Goal: Information Seeking & Learning: Learn about a topic

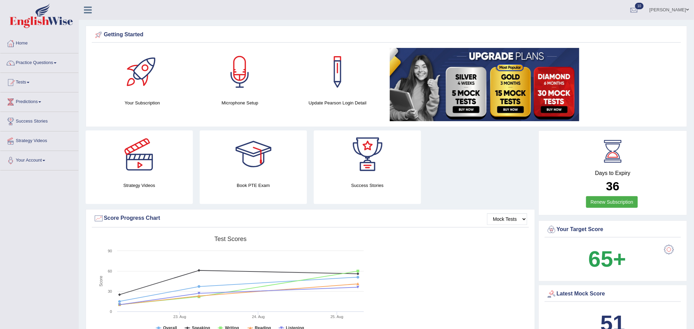
click at [685, 11] on link "Akhilesh Singh" at bounding box center [669, 9] width 50 height 18
click at [640, 83] on link "Log out" at bounding box center [656, 89] width 74 height 16
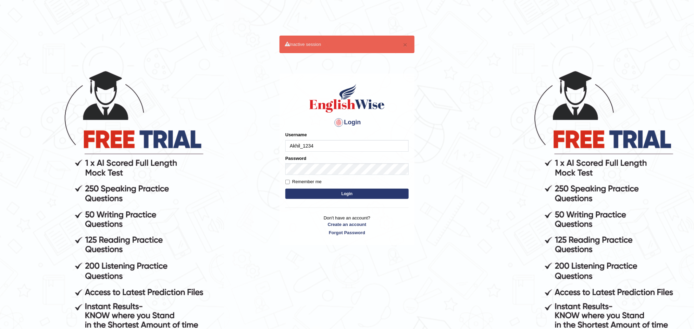
click at [330, 141] on input "Akhil_1234" at bounding box center [346, 146] width 123 height 12
type input "A"
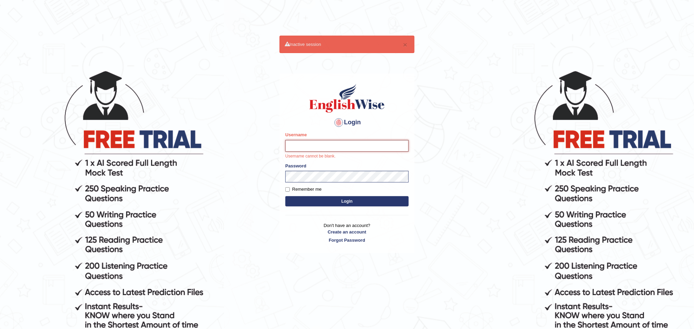
click at [311, 146] on input "Username" at bounding box center [346, 146] width 123 height 12
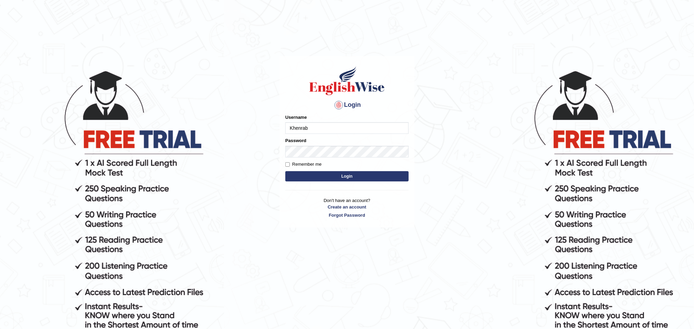
type input "Khenrab"
click at [287, 165] on input "Remember me" at bounding box center [287, 164] width 4 height 4
checkbox input "true"
click at [326, 179] on button "Login" at bounding box center [346, 176] width 123 height 10
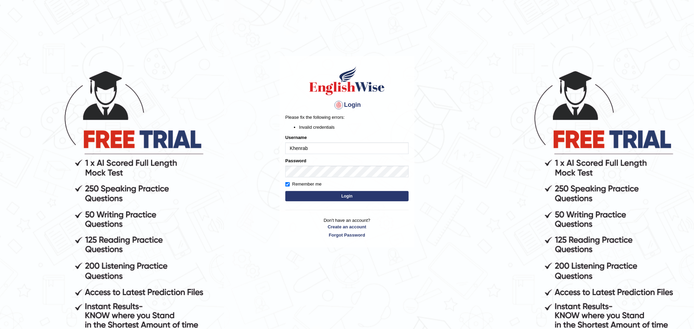
click at [300, 240] on div "Login Please fix the following errors: Invalid credentials Username Khenrab Pas…" at bounding box center [347, 151] width 135 height 191
click at [320, 196] on button "Login" at bounding box center [346, 196] width 123 height 10
click at [327, 195] on button "Login" at bounding box center [346, 196] width 123 height 10
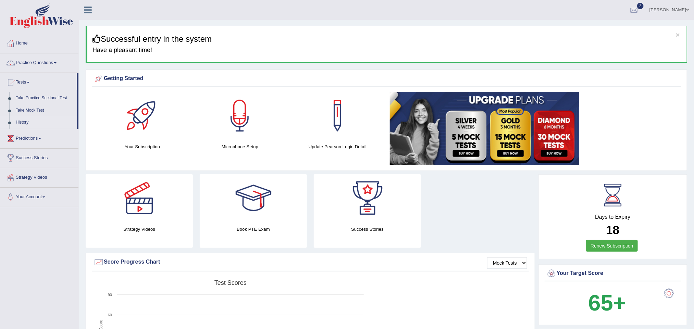
click at [22, 123] on link "History" at bounding box center [45, 122] width 64 height 12
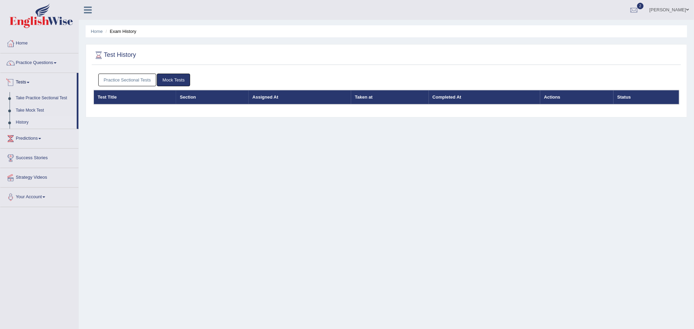
drag, startPoint x: 13, startPoint y: 120, endPoint x: 80, endPoint y: 109, distance: 67.6
click at [13, 120] on link "History" at bounding box center [45, 122] width 64 height 12
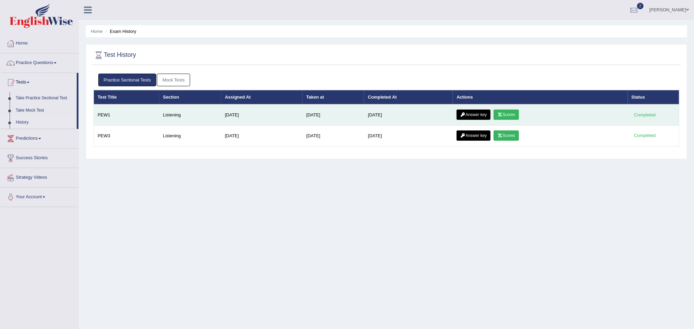
click at [479, 114] on link "Answer key" at bounding box center [474, 115] width 34 height 10
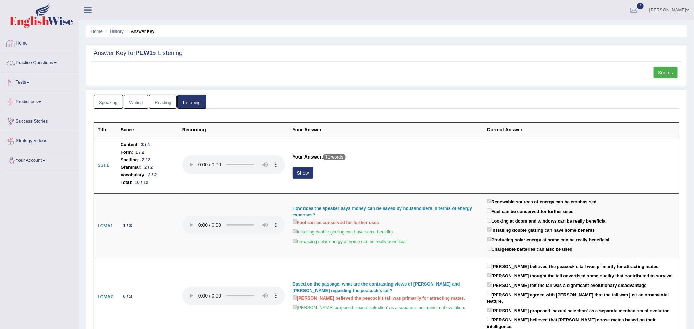
click at [45, 59] on link "Practice Questions" at bounding box center [39, 61] width 78 height 17
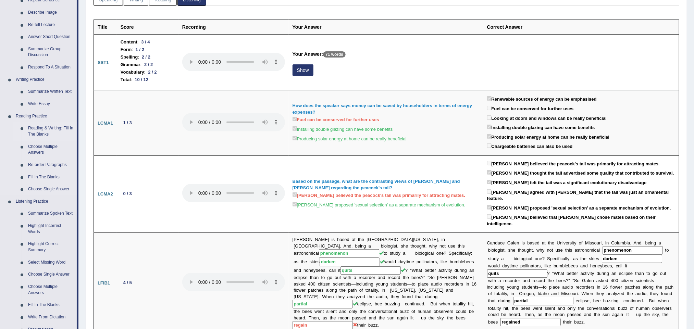
scroll to position [206, 0]
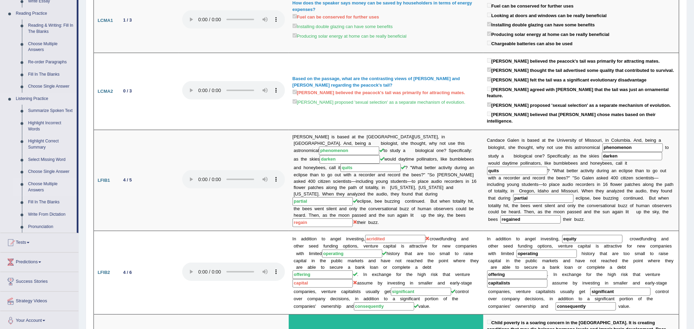
click at [44, 185] on link "Choose Multiple Answers" at bounding box center [51, 187] width 52 height 18
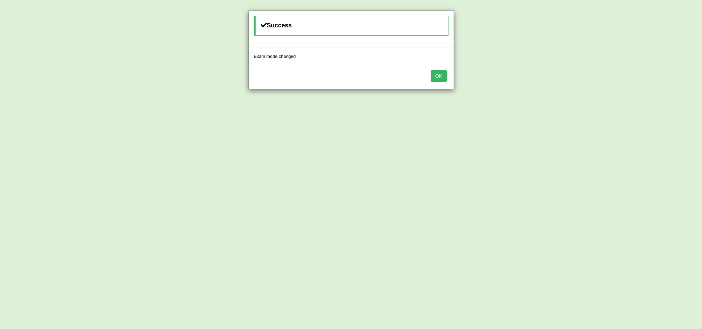
click at [441, 77] on button "OK" at bounding box center [439, 76] width 16 height 12
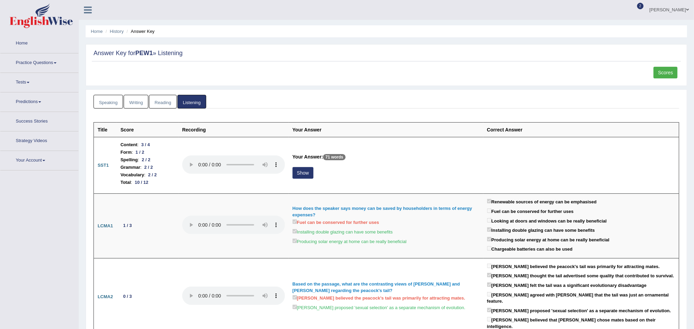
click at [52, 61] on link "Practice Questions" at bounding box center [39, 61] width 78 height 17
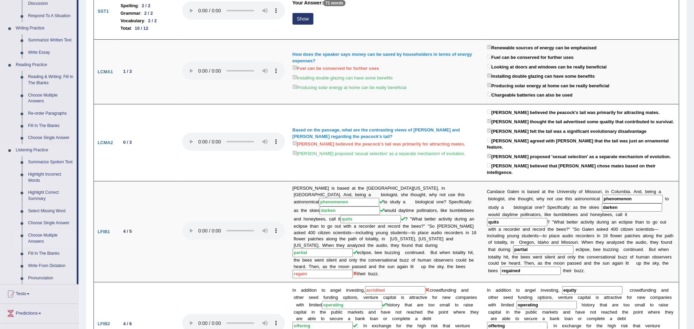
click at [44, 235] on link "Choose Multiple Answers" at bounding box center [51, 239] width 52 height 18
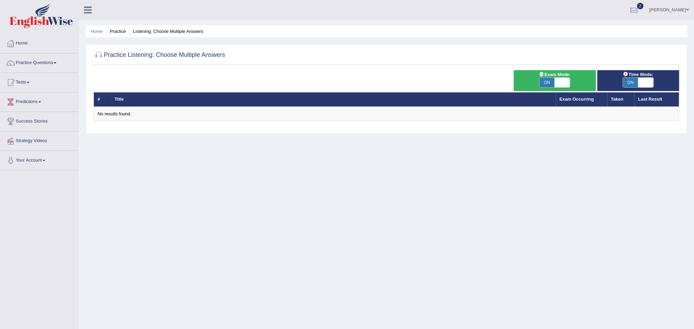
click at [547, 84] on span "ON" at bounding box center [547, 83] width 15 height 10
checkbox input "false"
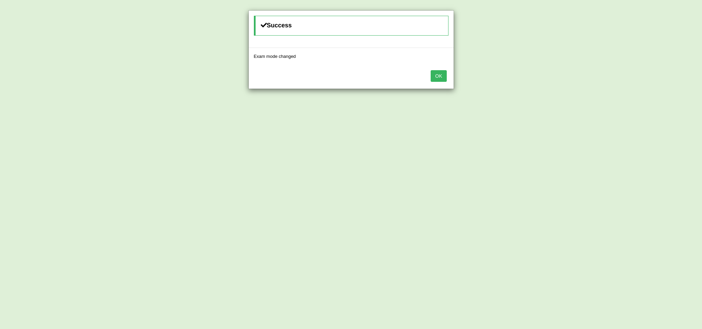
drag, startPoint x: 437, startPoint y: 73, endPoint x: 554, endPoint y: 77, distance: 116.9
click at [437, 73] on button "OK" at bounding box center [439, 76] width 16 height 12
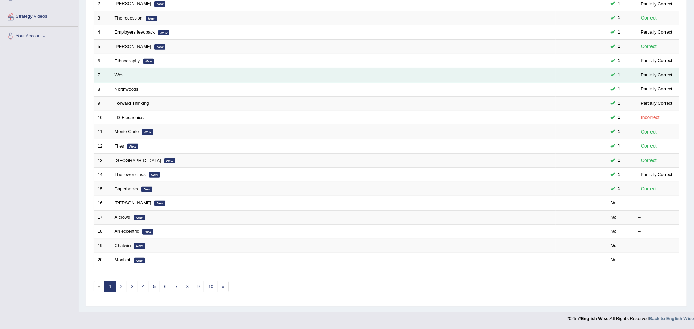
scroll to position [26, 0]
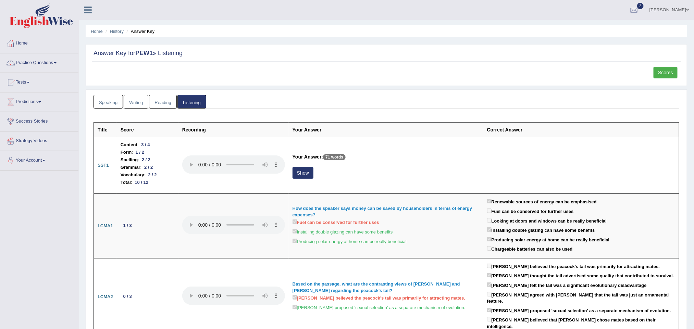
click at [665, 69] on link "Scores" at bounding box center [666, 73] width 24 height 12
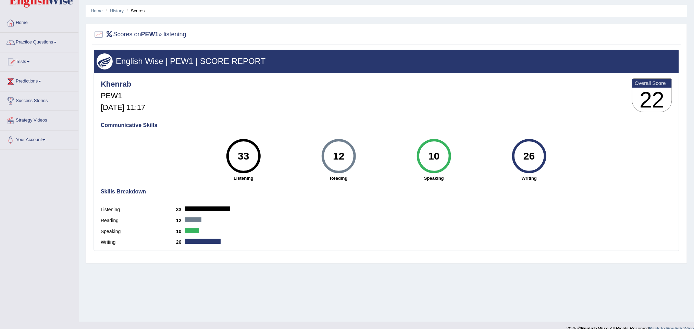
scroll to position [30, 0]
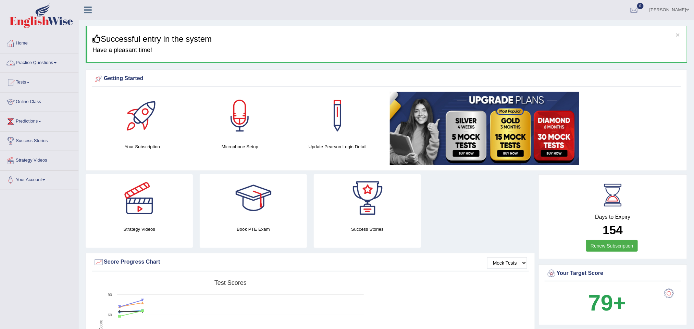
drag, startPoint x: 49, startPoint y: 61, endPoint x: 55, endPoint y: 59, distance: 6.0
click at [49, 61] on link "Practice Questions" at bounding box center [39, 61] width 78 height 17
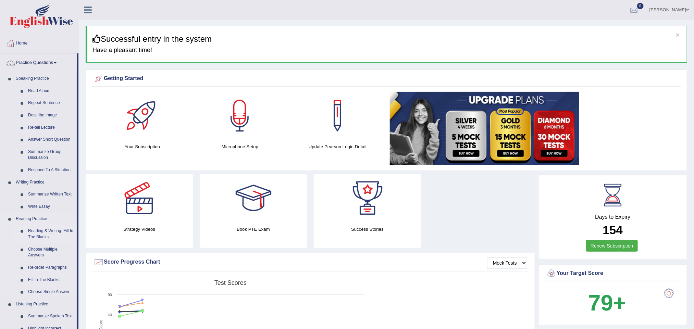
click at [53, 234] on link "Reading & Writing: Fill In The Blanks" at bounding box center [51, 234] width 52 height 18
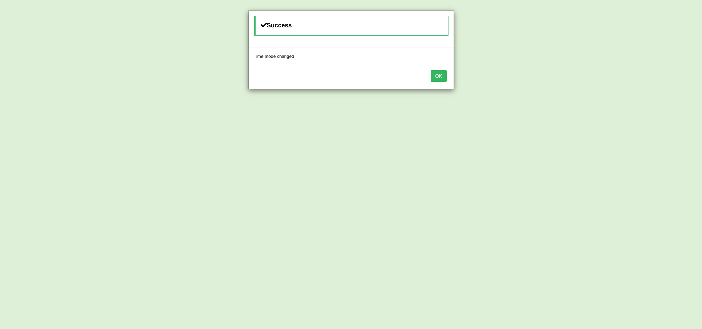
click at [438, 72] on button "OK" at bounding box center [439, 76] width 16 height 12
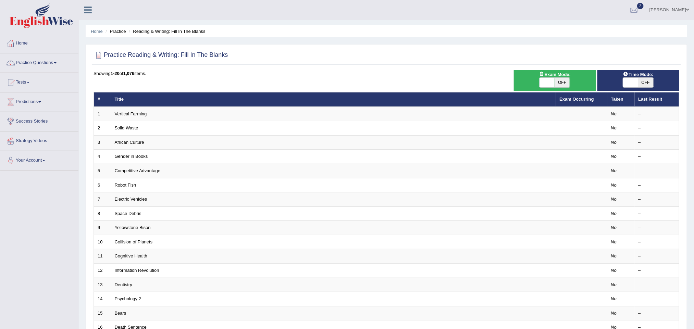
click at [686, 8] on span at bounding box center [687, 10] width 3 height 4
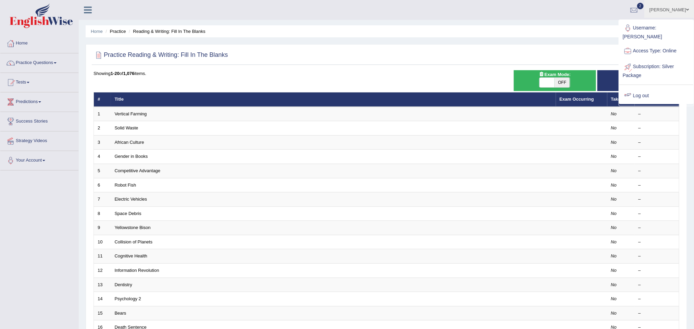
click at [641, 90] on link "Log out" at bounding box center [656, 96] width 74 height 16
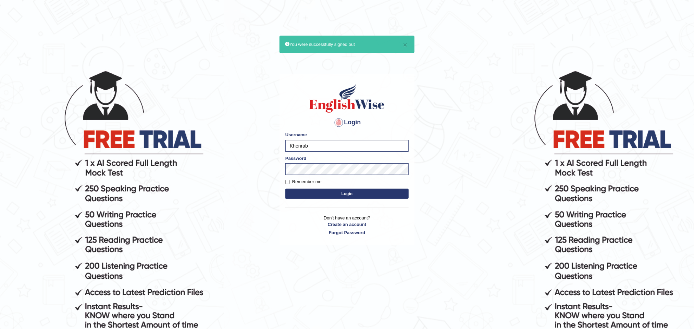
type input "Leena49"
click at [378, 197] on button "Login" at bounding box center [346, 194] width 123 height 10
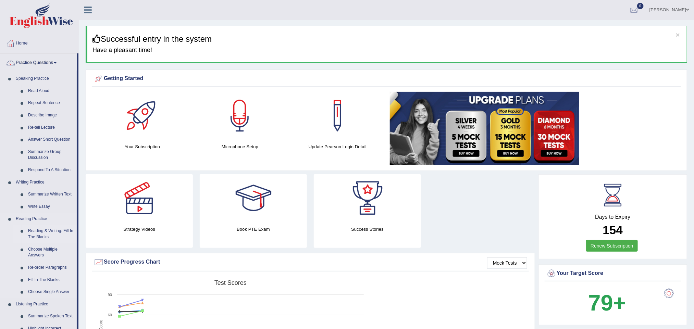
click at [58, 229] on link "Reading & Writing: Fill In The Blanks" at bounding box center [51, 234] width 52 height 18
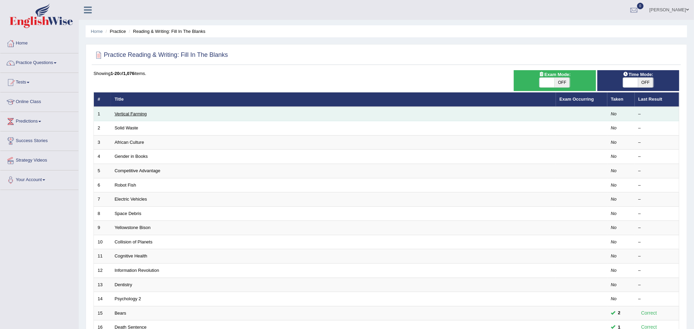
click at [138, 112] on link "Vertical Farming" at bounding box center [131, 113] width 32 height 5
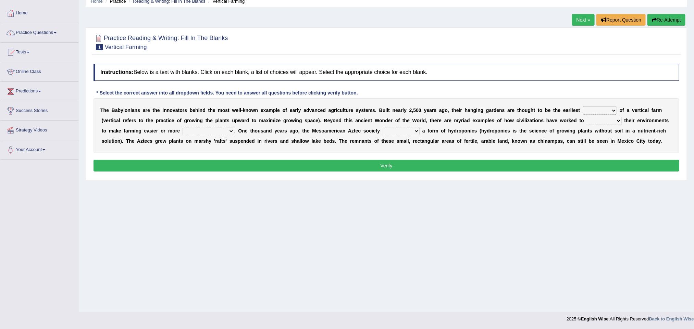
click at [619, 109] on b at bounding box center [618, 110] width 3 height 5
click at [616, 112] on select "prototype failure discredit protocol" at bounding box center [600, 111] width 34 height 8
click at [615, 112] on select "prototype failure discredit protocol" at bounding box center [600, 111] width 34 height 8
click at [453, 191] on div "Home Practice Reading & Writing: Fill In The Blanks Vertical Farming Next » Rep…" at bounding box center [386, 141] width 615 height 343
click at [612, 112] on select "prototype failure discredit protocol" at bounding box center [600, 111] width 34 height 8
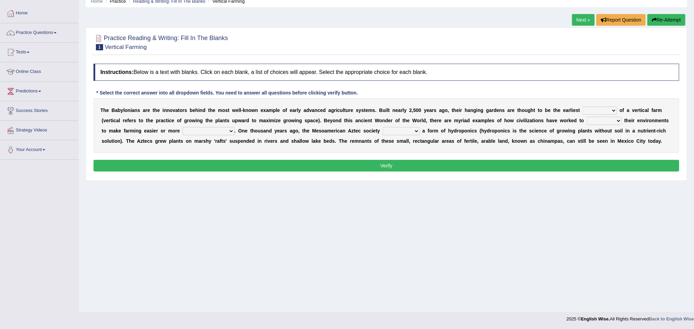
click at [609, 200] on div "Home Practice Reading & Writing: Fill In The Blanks Vertical Farming Next » Rep…" at bounding box center [386, 141] width 615 height 343
click at [45, 31] on link "Practice Questions" at bounding box center [39, 31] width 78 height 17
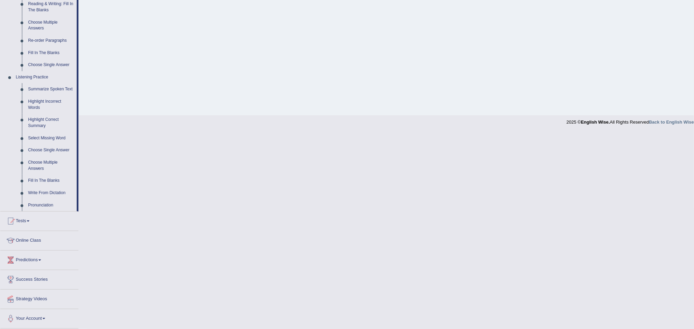
scroll to position [177, 0]
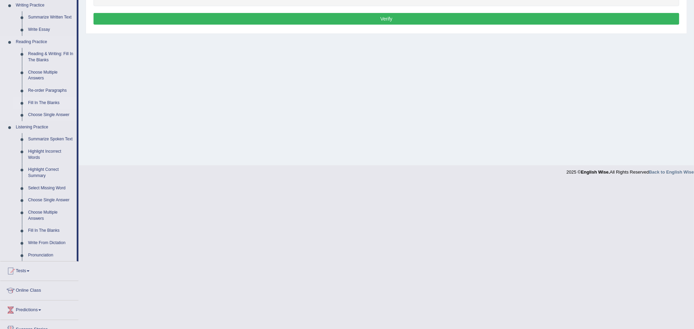
click at [47, 101] on link "Fill In The Blanks" at bounding box center [51, 103] width 52 height 12
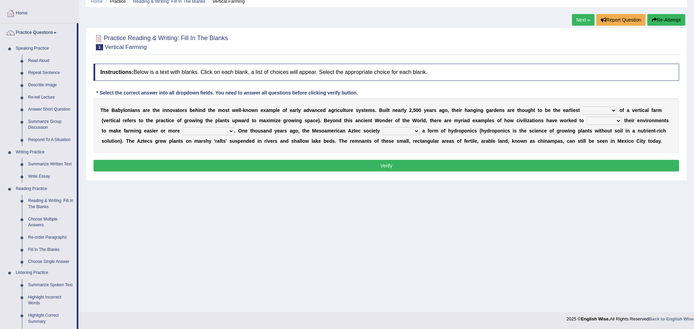
scroll to position [51, 0]
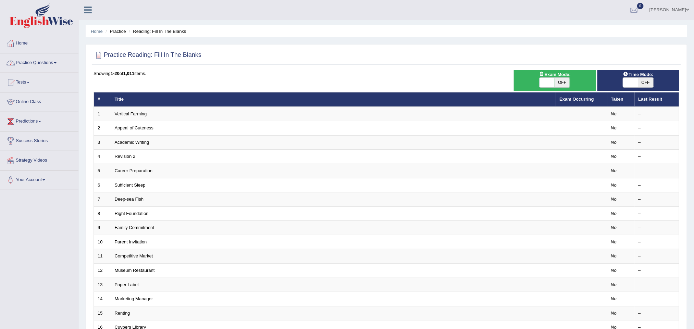
click at [47, 61] on link "Practice Questions" at bounding box center [39, 61] width 78 height 17
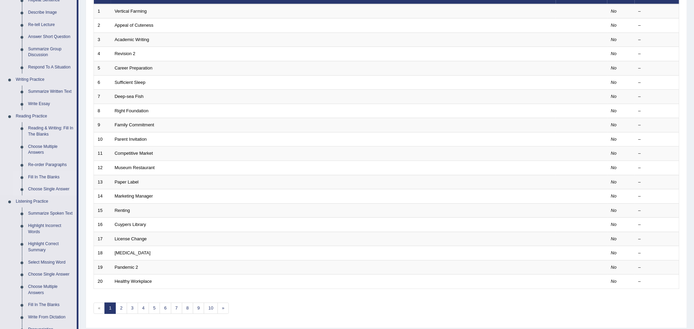
scroll to position [154, 0]
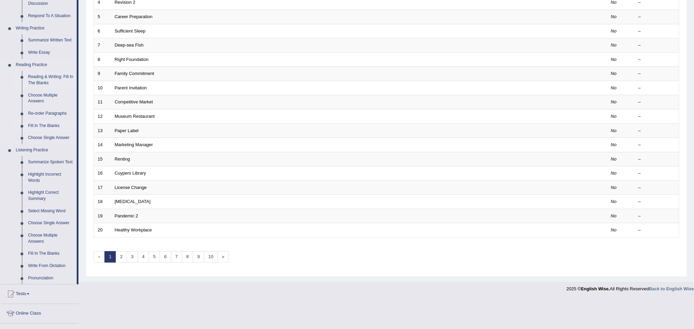
click at [37, 74] on link "Reading & Writing: Fill In The Blanks" at bounding box center [51, 80] width 52 height 18
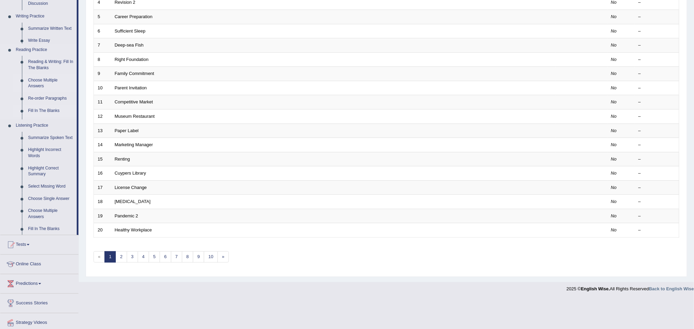
scroll to position [128, 0]
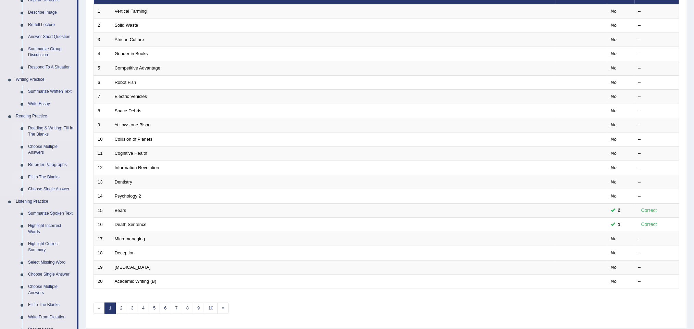
click at [45, 172] on link "Fill In The Blanks" at bounding box center [51, 177] width 52 height 12
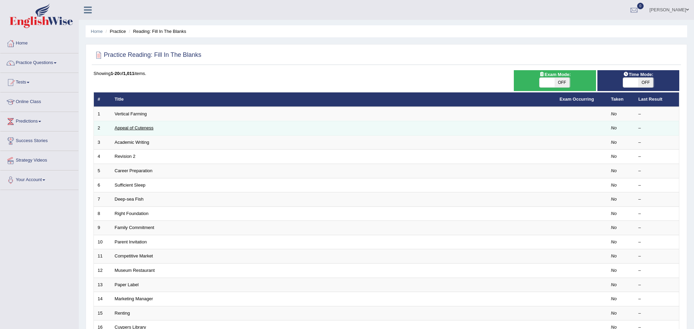
drag, startPoint x: 0, startPoint y: 0, endPoint x: 136, endPoint y: 126, distance: 185.4
click at [136, 126] on link "Appeal of Cuteness" at bounding box center [134, 127] width 39 height 5
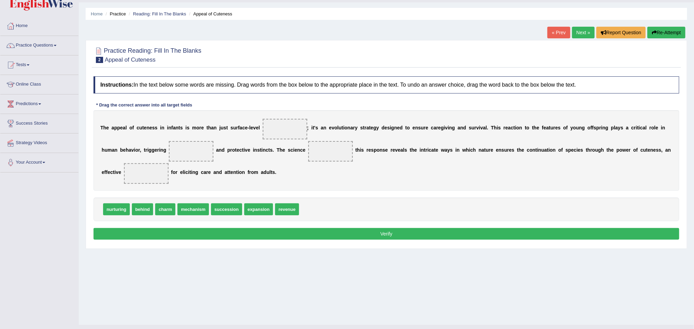
scroll to position [30, 0]
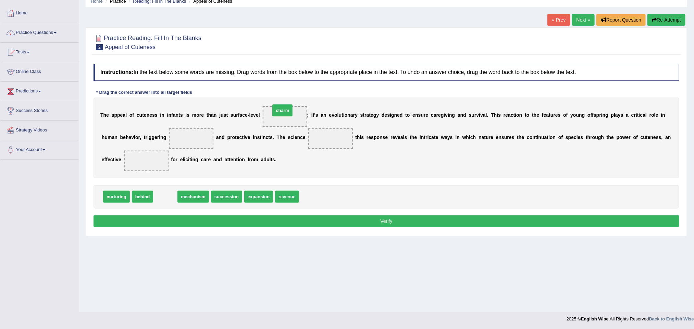
drag, startPoint x: 162, startPoint y: 197, endPoint x: 280, endPoint y: 113, distance: 144.3
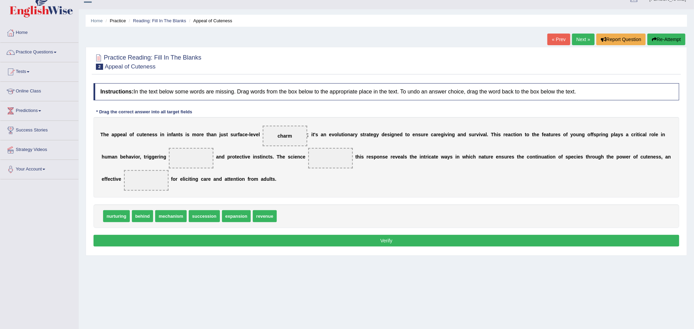
scroll to position [0, 0]
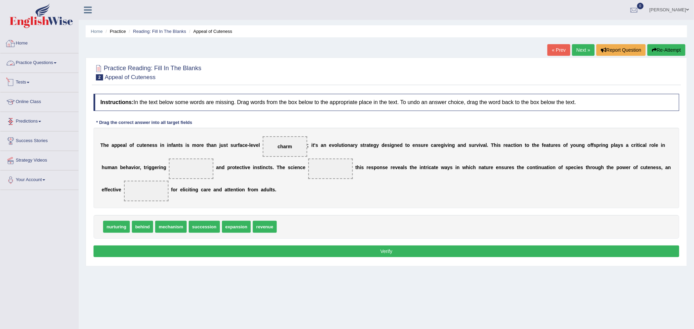
click at [38, 60] on link "Practice Questions" at bounding box center [39, 61] width 78 height 17
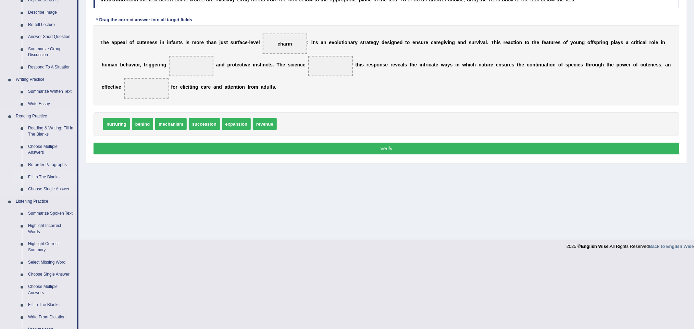
scroll to position [154, 0]
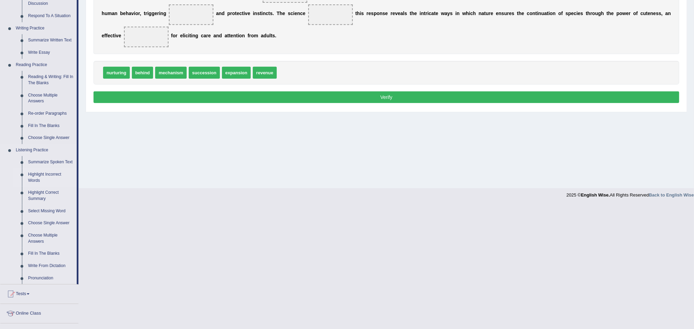
click at [47, 176] on link "Highlight Incorrect Words" at bounding box center [51, 178] width 52 height 18
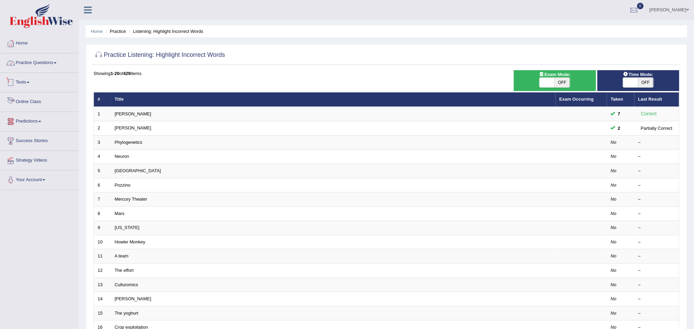
click at [57, 59] on link "Practice Questions" at bounding box center [39, 61] width 78 height 17
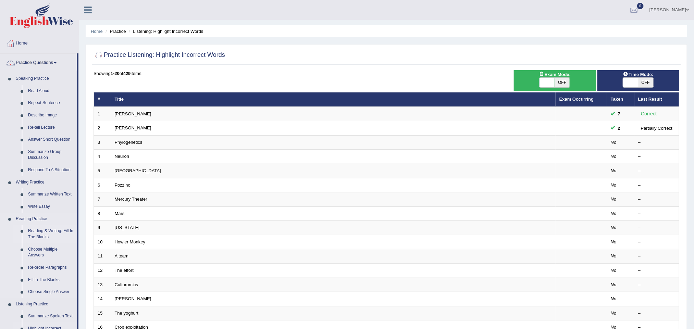
click at [47, 232] on link "Reading & Writing: Fill In The Blanks" at bounding box center [51, 234] width 52 height 18
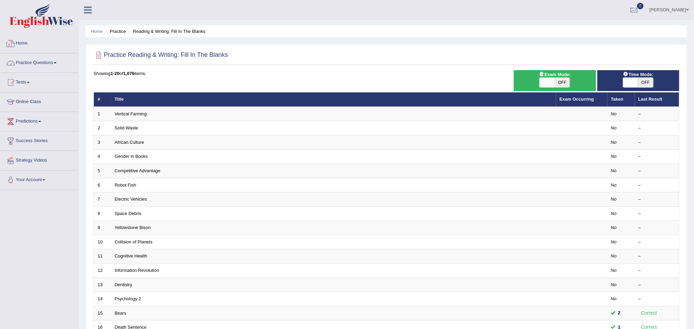
click at [48, 60] on link "Practice Questions" at bounding box center [39, 61] width 78 height 17
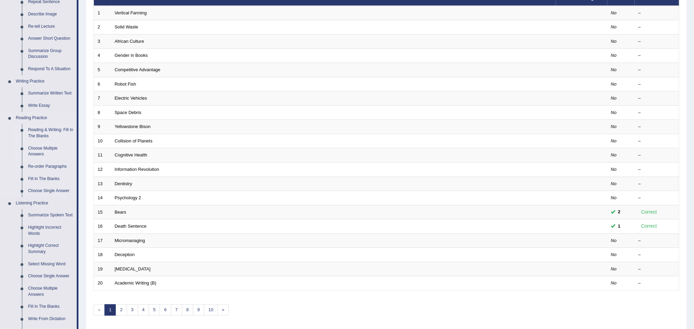
scroll to position [103, 0]
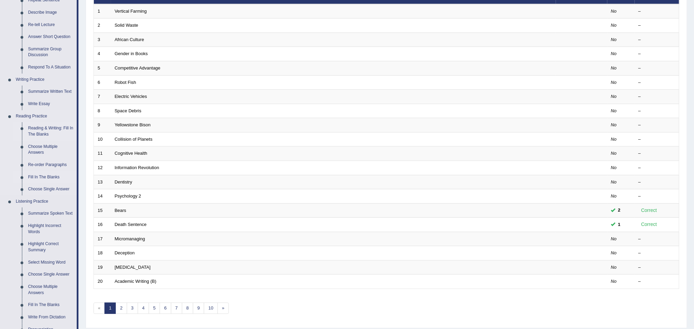
click at [37, 174] on link "Fill In The Blanks" at bounding box center [51, 177] width 52 height 12
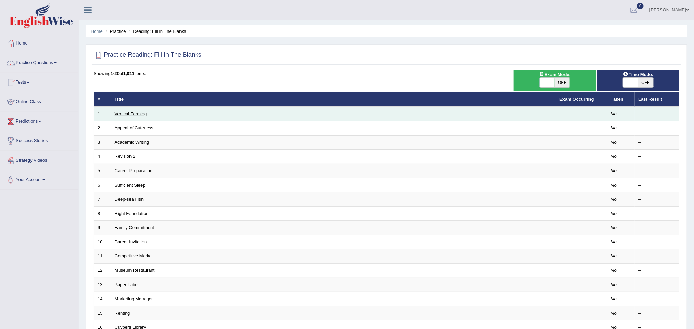
click at [125, 114] on link "Vertical Farming" at bounding box center [131, 113] width 32 height 5
